Goal: Transaction & Acquisition: Obtain resource

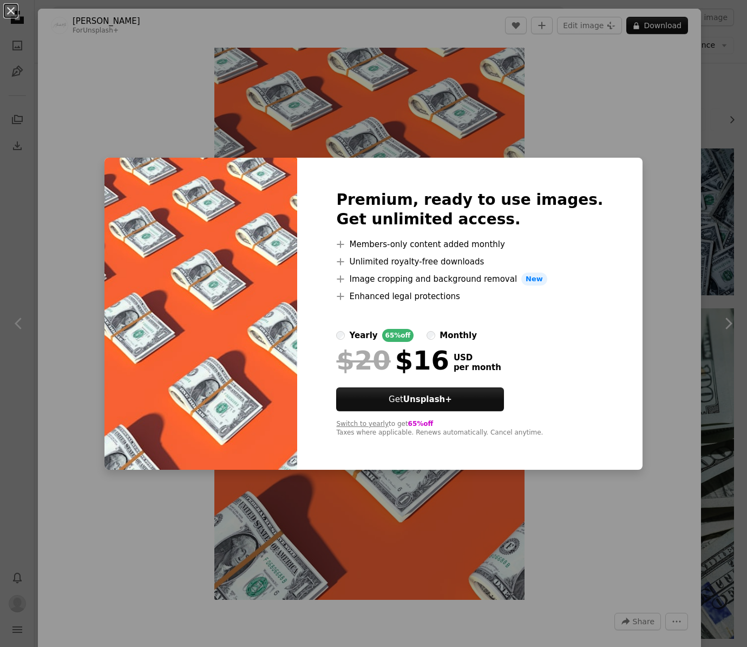
click at [357, 335] on div "Premium, ready to use images. Get unlimited access. A plus sign Members-only co…" at bounding box center [469, 314] width 345 height 312
click at [286, 130] on div "An X shape Premium, ready to use images. Get unlimited access. A plus sign Memb…" at bounding box center [373, 323] width 747 height 647
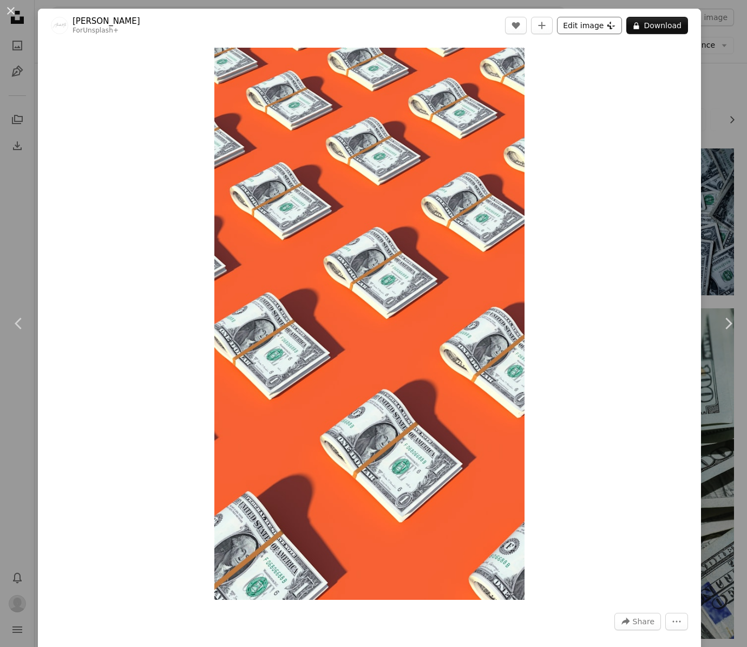
click at [615, 20] on button "Edit image Plus sign for Unsplash+" at bounding box center [589, 25] width 65 height 17
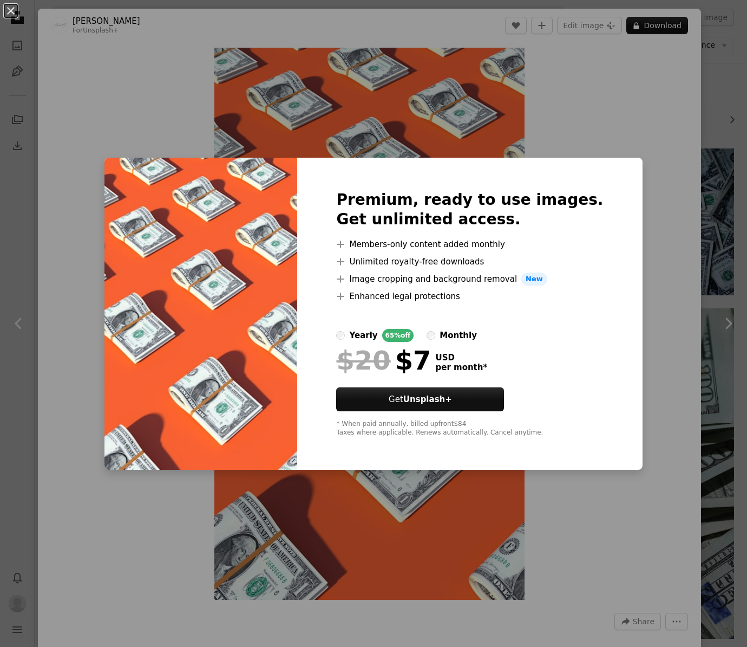
click at [618, 237] on div "An X shape Premium, ready to use images. Get unlimited access. A plus sign Memb…" at bounding box center [373, 323] width 747 height 647
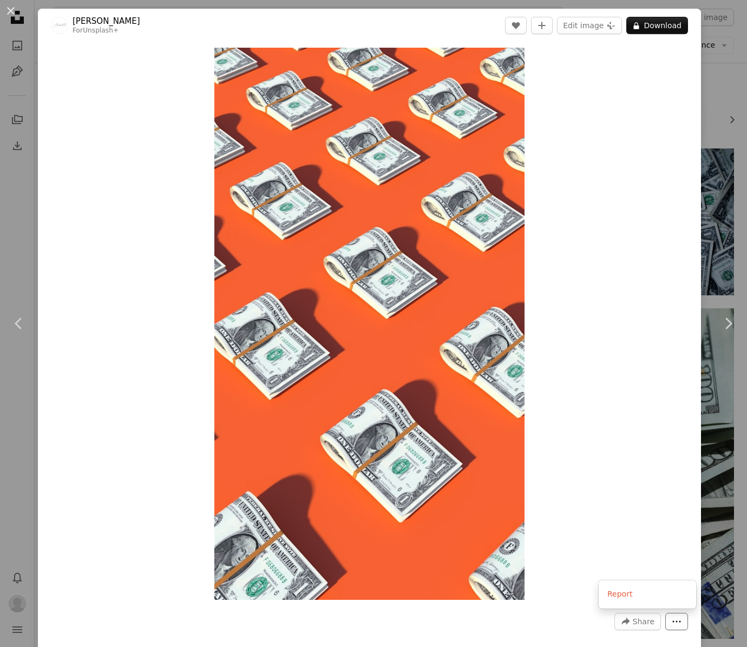
click at [681, 624] on icon "More Actions" at bounding box center [677, 621] width 10 height 10
click at [720, 565] on dialog "An X shape Chevron left Chevron right Alexander Mils For Unsplash+ A heart A pl…" at bounding box center [373, 323] width 747 height 647
click at [720, 565] on div "An X shape Chevron left Chevron right Alexander Mils For Unsplash+ A heart A pl…" at bounding box center [373, 323] width 747 height 647
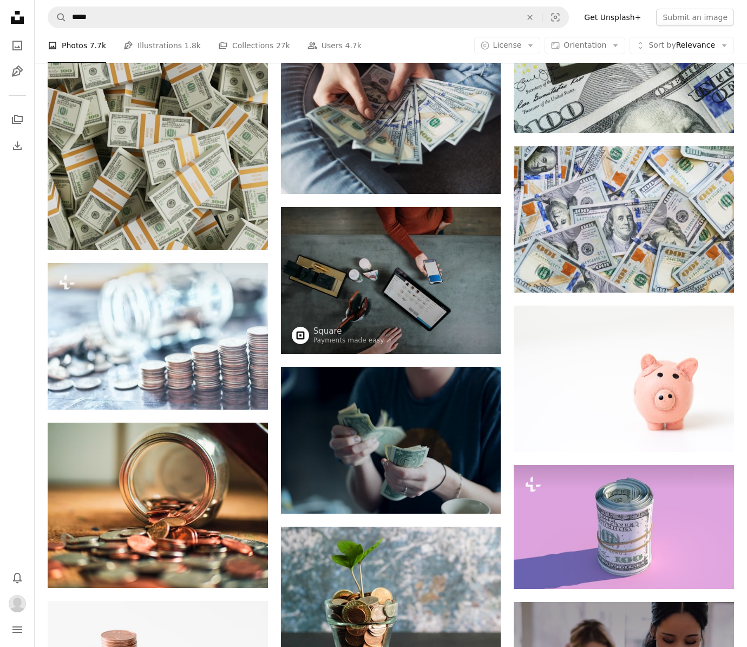
scroll to position [533, 0]
